Goal: Task Accomplishment & Management: Manage account settings

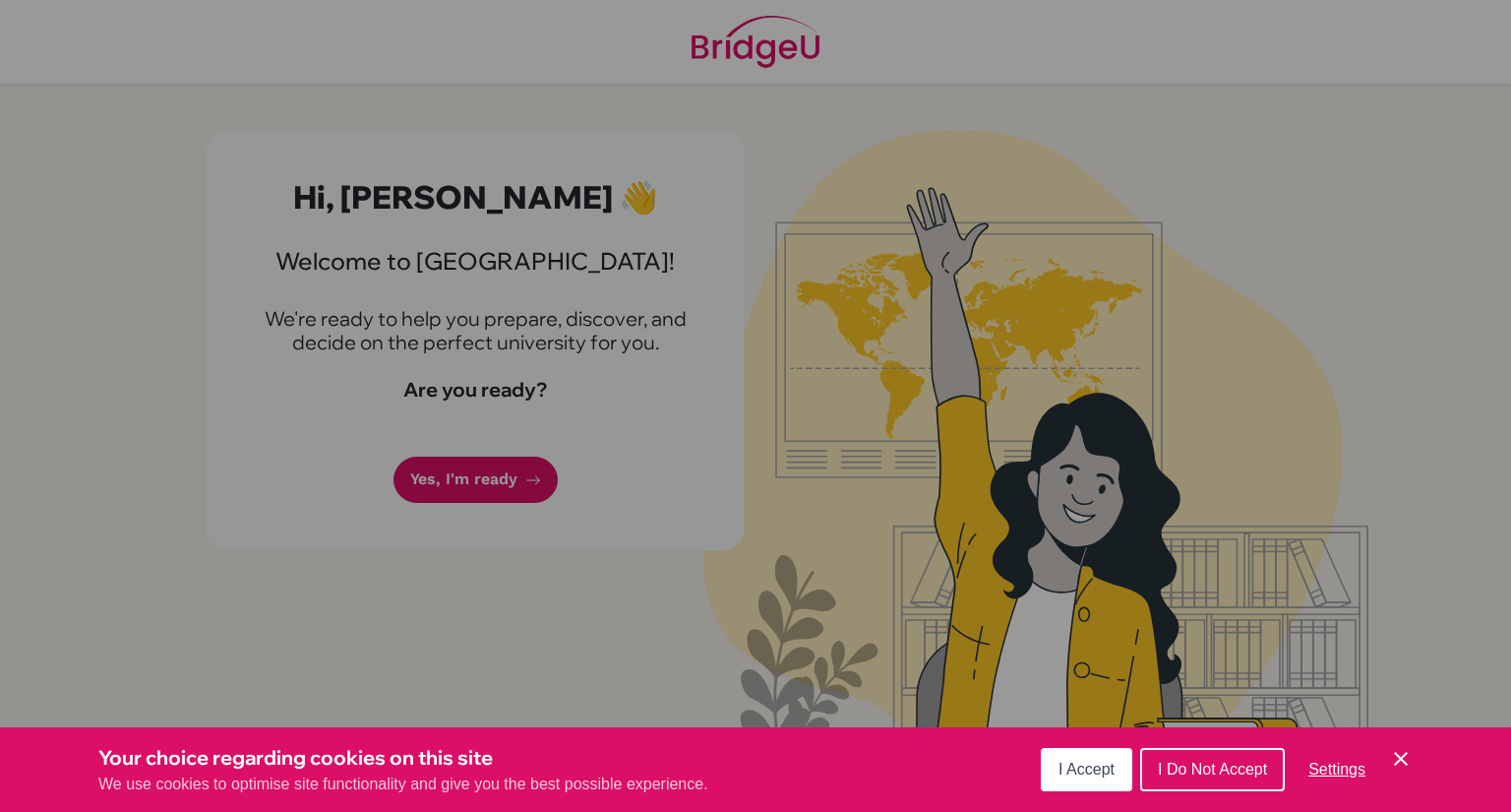
click at [1419, 765] on div "Your choice regarding cookies on this site We use cookies to optimise site func…" at bounding box center [756, 768] width 1511 height 84
click at [1422, 766] on div "Your choice regarding cookies on this site We use cookies to optimise site func…" at bounding box center [756, 768] width 1511 height 84
click at [1409, 754] on icon "Cookie Control Close Icon" at bounding box center [1401, 758] width 24 height 24
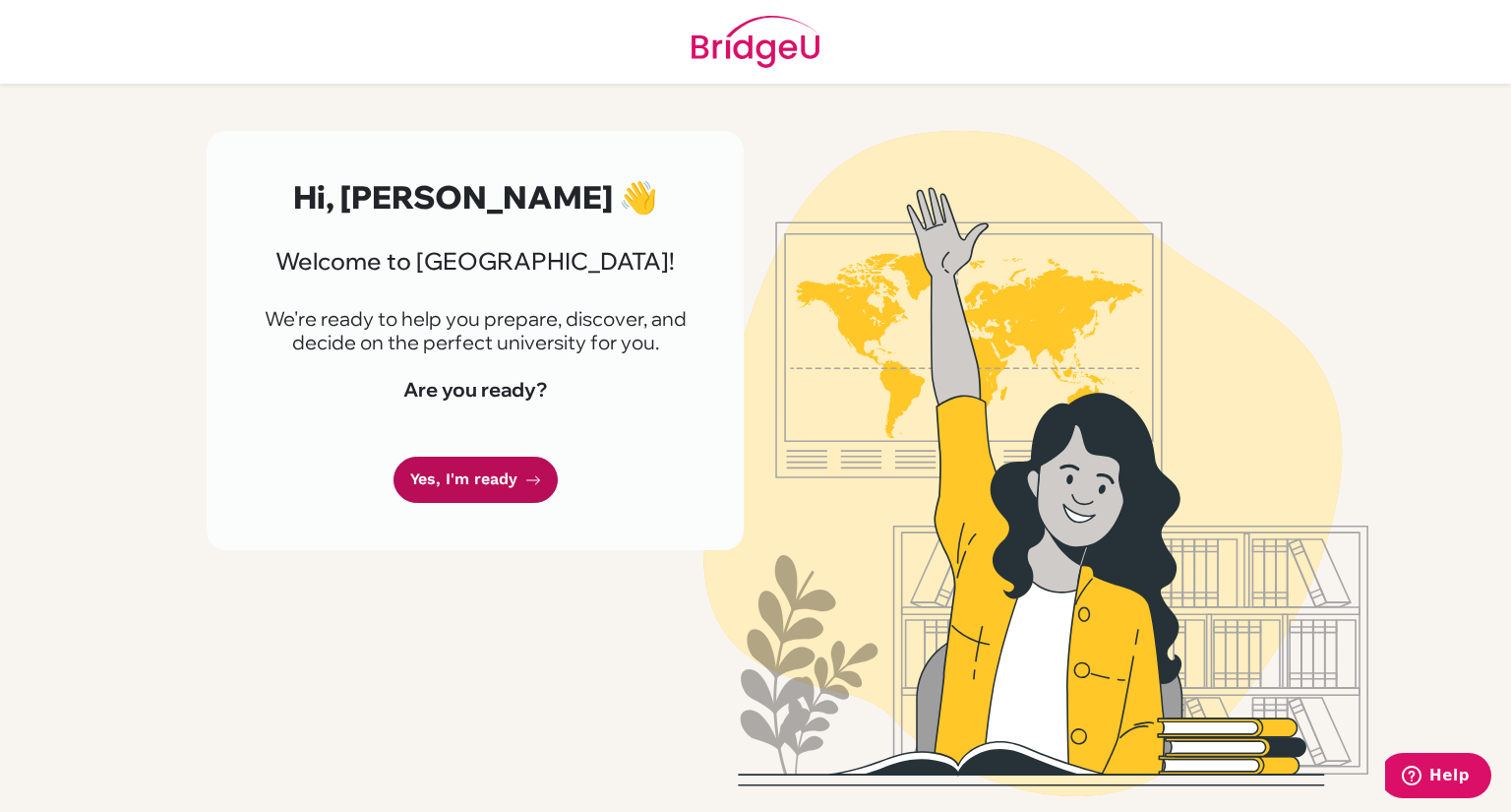
click at [463, 487] on link "Yes, I'm ready" at bounding box center [475, 479] width 164 height 47
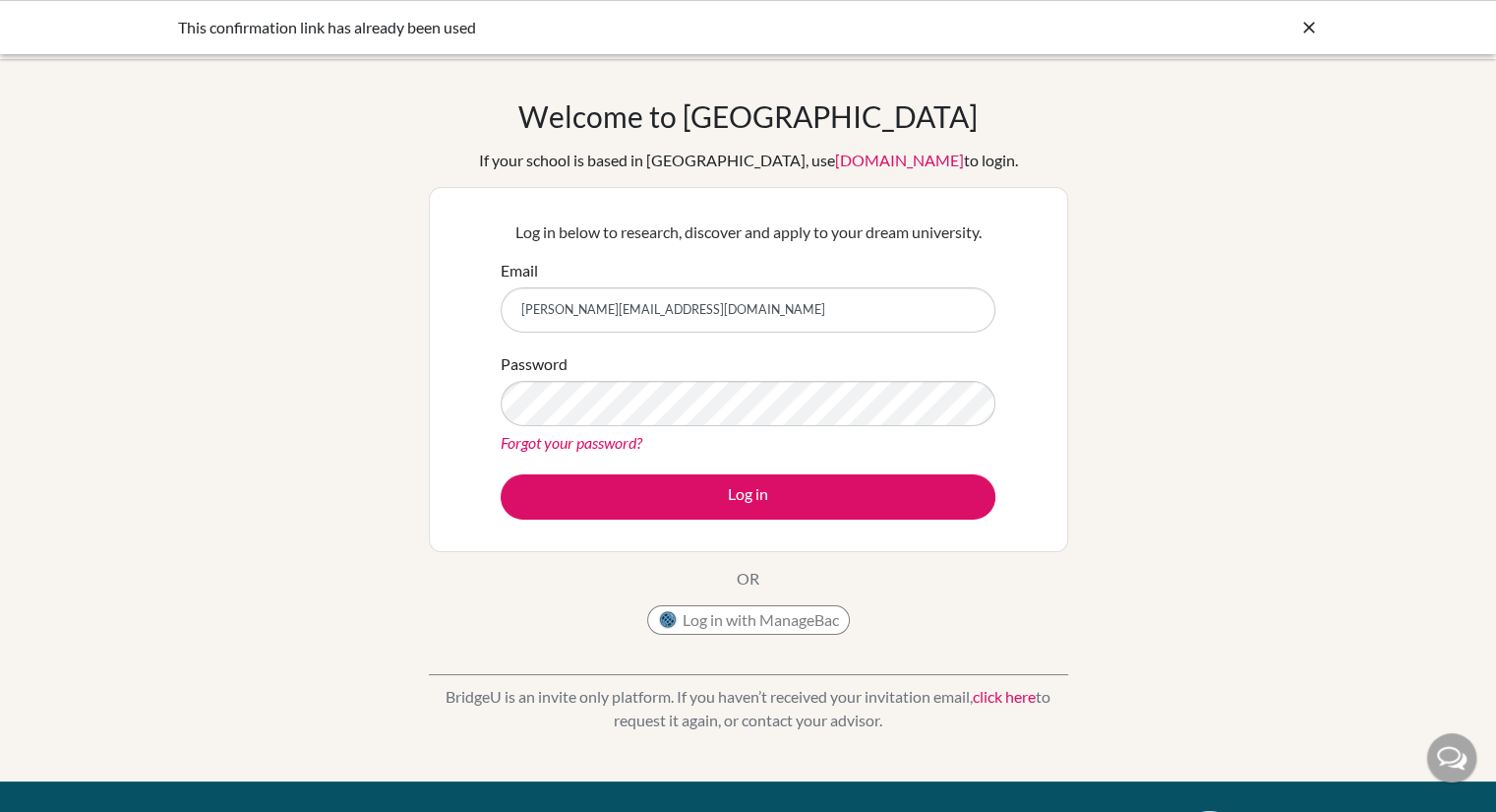
type input "[PERSON_NAME][EMAIL_ADDRESS][DOMAIN_NAME]"
click at [501, 474] on button "Log in" at bounding box center [748, 497] width 495 height 46
